Goal: Information Seeking & Learning: Learn about a topic

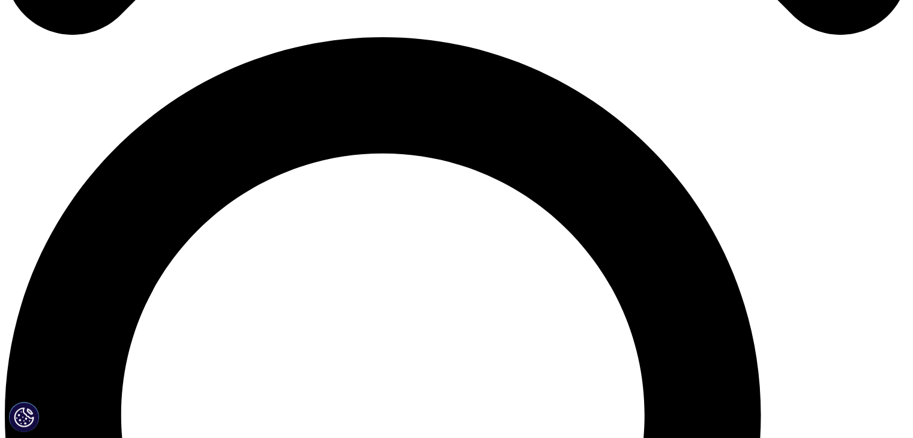
scroll to position [1069, 0]
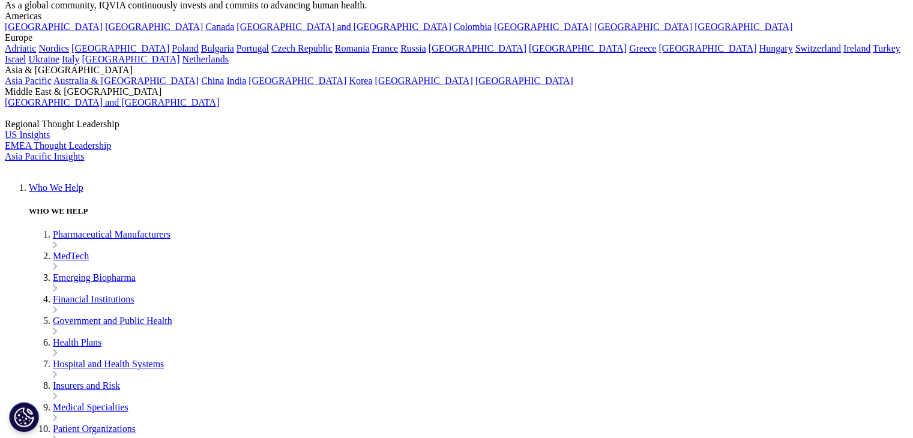
scroll to position [129, 0]
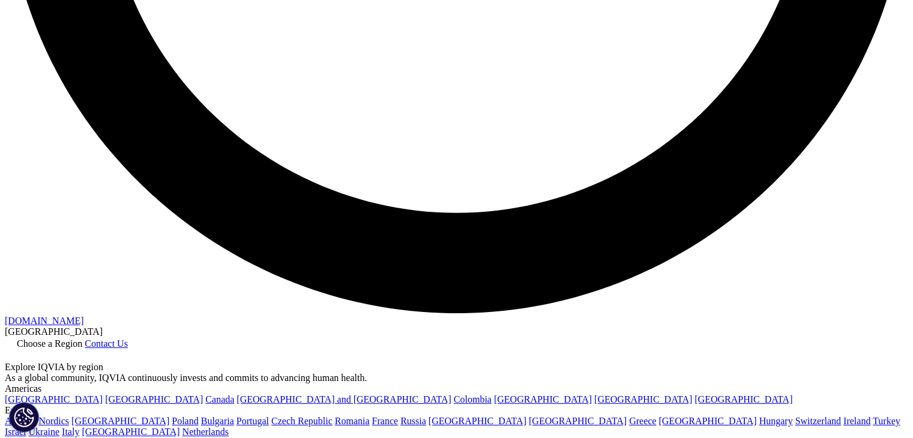
scroll to position [2418, 0]
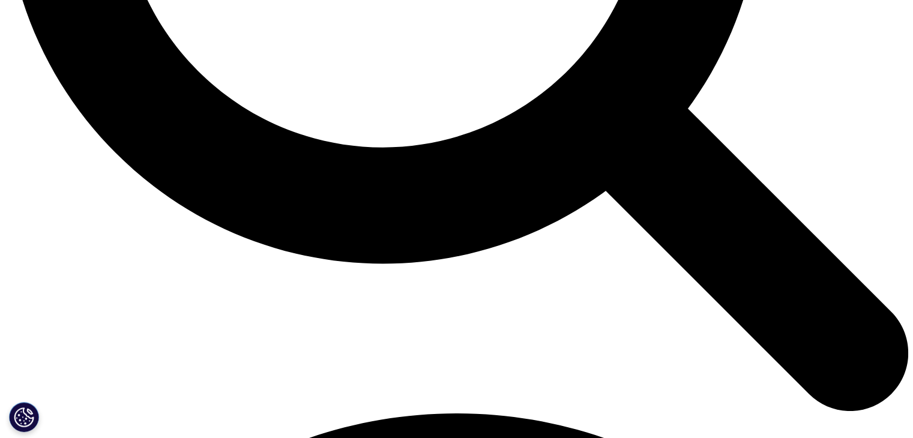
scroll to position [1314, 0]
